Goal: Transaction & Acquisition: Purchase product/service

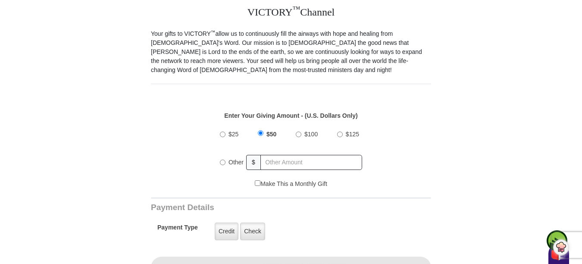
scroll to position [241, 0]
click at [222, 131] on input "$25" at bounding box center [223, 134] width 6 height 6
radio input "true"
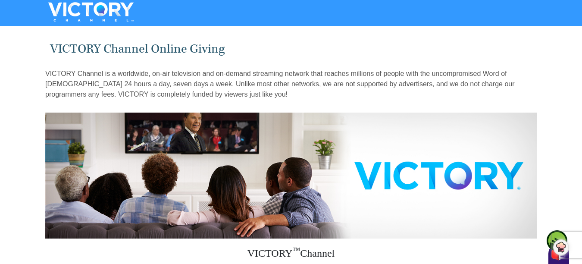
scroll to position [231, 0]
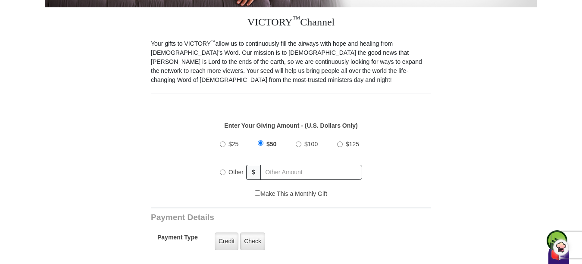
click at [225, 141] on input "$25" at bounding box center [223, 144] width 6 height 6
radio input "true"
click at [221, 233] on label "Credit" at bounding box center [227, 241] width 24 height 18
click at [0, 0] on input "Credit" at bounding box center [0, 0] width 0 height 0
click at [223, 232] on label "Credit" at bounding box center [227, 241] width 24 height 18
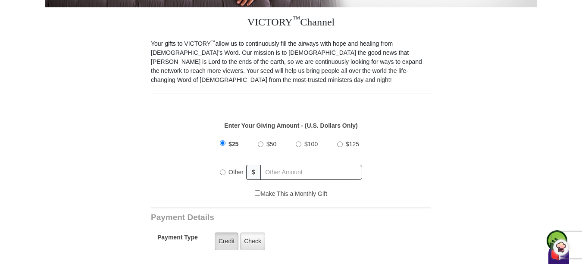
click at [0, 0] on input "Credit" at bounding box center [0, 0] width 0 height 0
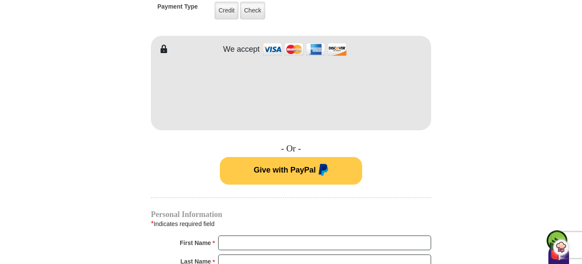
click at [338, 40] on img at bounding box center [305, 49] width 86 height 19
click at [184, 144] on h4 "- Or -" at bounding box center [291, 148] width 280 height 11
click at [227, 235] on input "First Name *" at bounding box center [324, 242] width 213 height 15
type input "Betty"
type input "Sims"
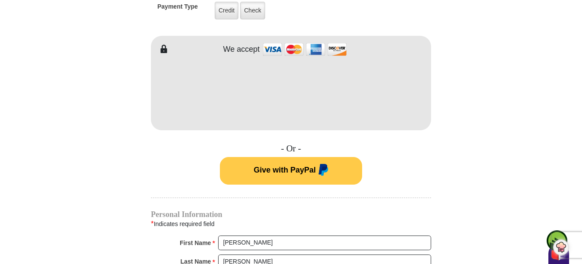
type input "bjsims47@hotmail.com"
type input "23347 Old Salt Trl, Stonefort, IL 62987"
type input "Stonefort"
select select "IL"
type input "62987"
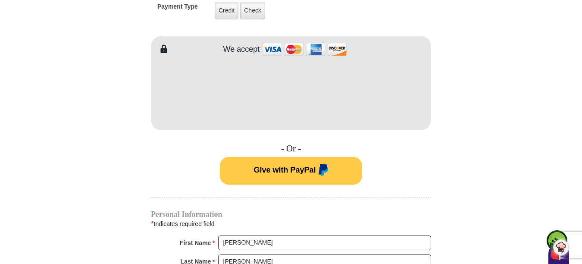
type input "6189822437"
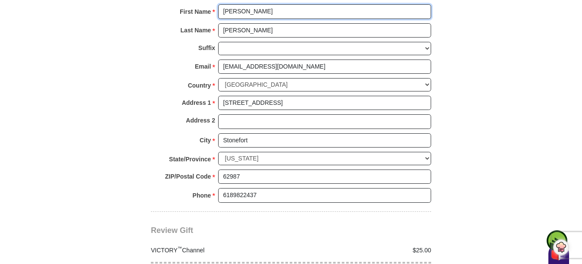
scroll to position [923, 0]
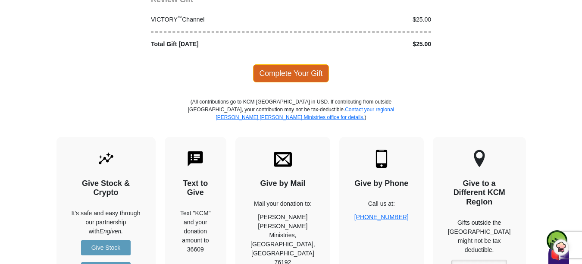
click at [278, 64] on span "Complete Your Gift" at bounding box center [291, 73] width 76 height 18
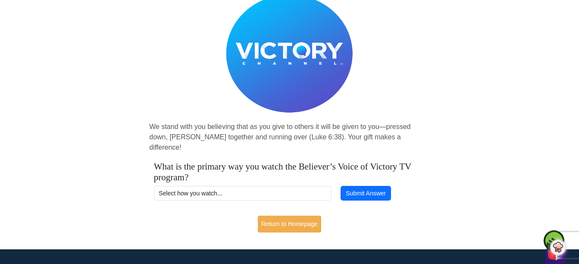
scroll to position [75, 0]
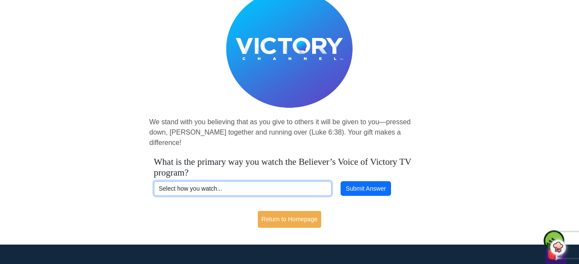
click at [164, 181] on select "Select how you watch... Daystar Morning Daystar Evening KCM.org GoVictory.com V…" at bounding box center [243, 188] width 178 height 15
click at [163, 181] on select "Select how you watch... Daystar Morning Daystar Evening KCM.org GoVictory.com V…" at bounding box center [243, 188] width 178 height 15
select select "YOUTUBE"
click at [154, 181] on select "Select how you watch... Daystar Morning Daystar Evening KCM.org GoVictory.com V…" at bounding box center [243, 188] width 178 height 15
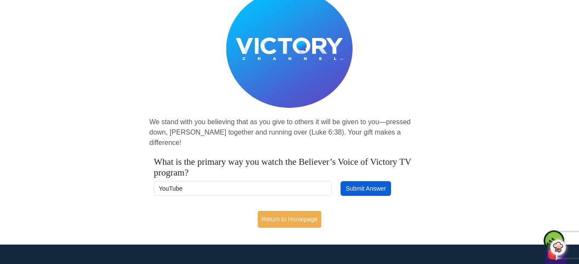
click at [354, 181] on button "Submit Answer" at bounding box center [366, 188] width 50 height 15
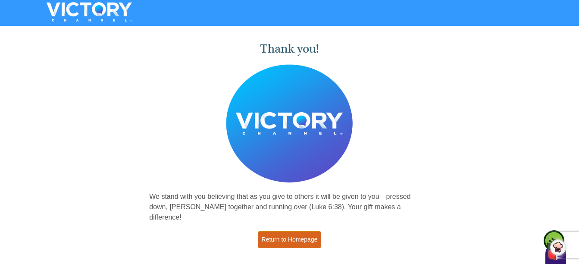
click at [301, 231] on link "Return to Homepage" at bounding box center [290, 239] width 64 height 17
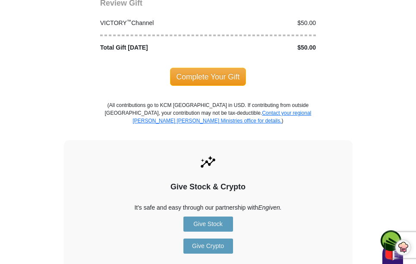
click at [415, 97] on body "VICTORY Channel Online Giving VICTORY Channel is a worldwide, on-air television…" at bounding box center [208, 186] width 416 height 2182
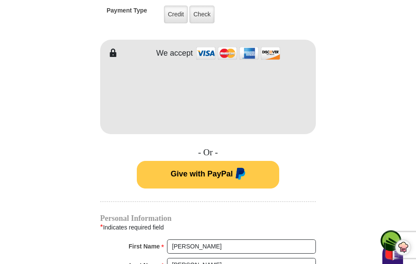
scroll to position [213, 0]
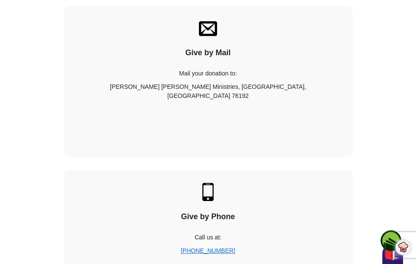
scroll to position [1598, 0]
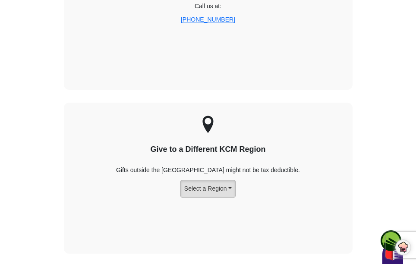
click at [232, 181] on button "Select a Region" at bounding box center [207, 189] width 55 height 18
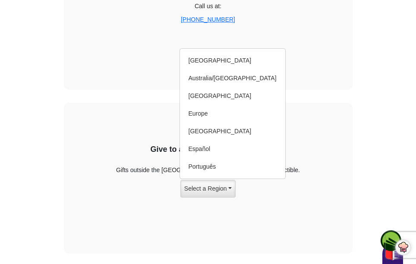
click at [241, 218] on div "Give to a Different KCM Region Gifts outside the US might not be tax deductible…" at bounding box center [208, 178] width 288 height 151
